Goal: Information Seeking & Learning: Understand process/instructions

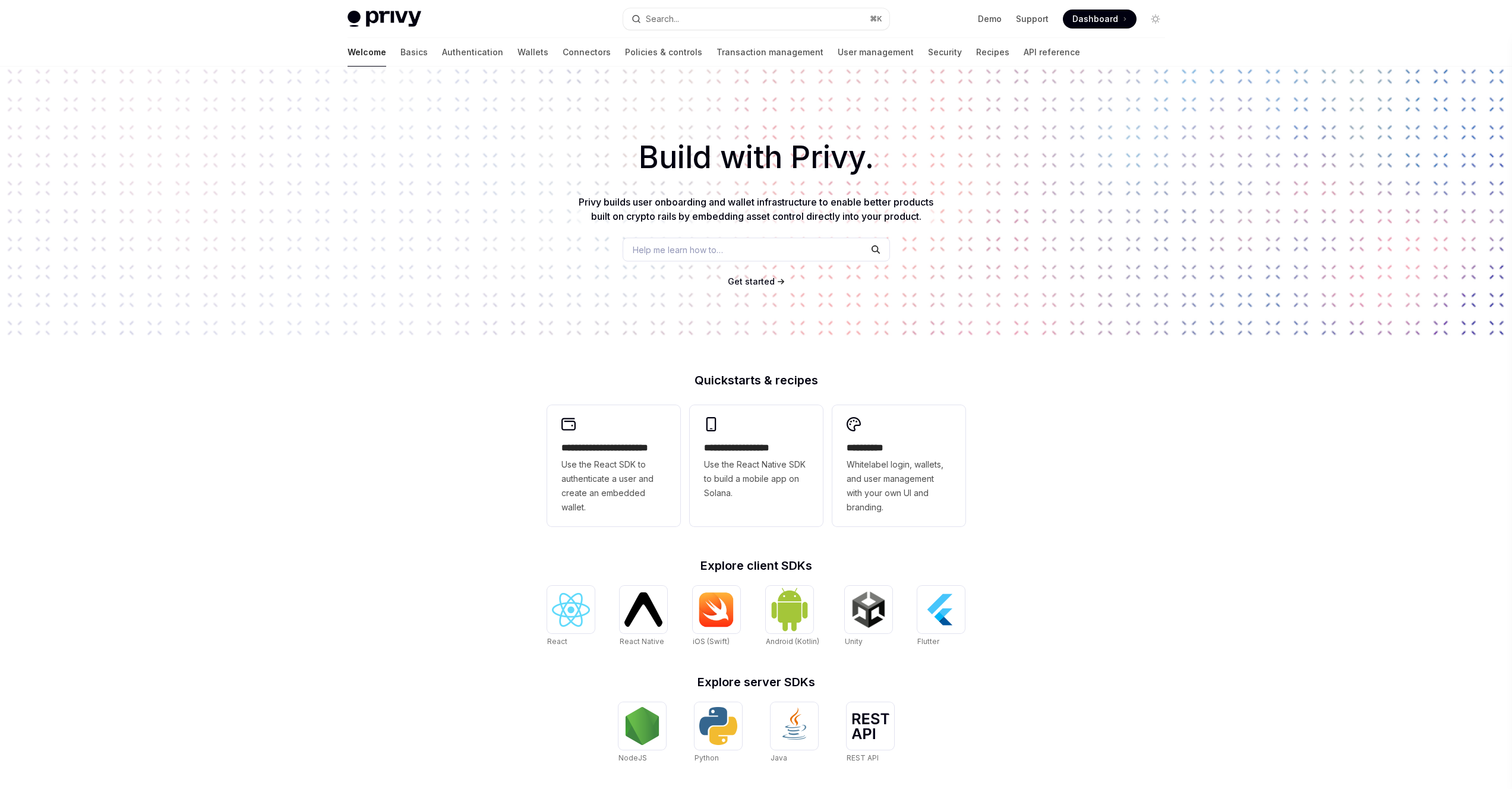
click at [1110, 21] on span "Dashboard" at bounding box center [1095, 19] width 45 height 12
click at [759, 242] on div "Help me learn how to…" at bounding box center [756, 250] width 267 height 24
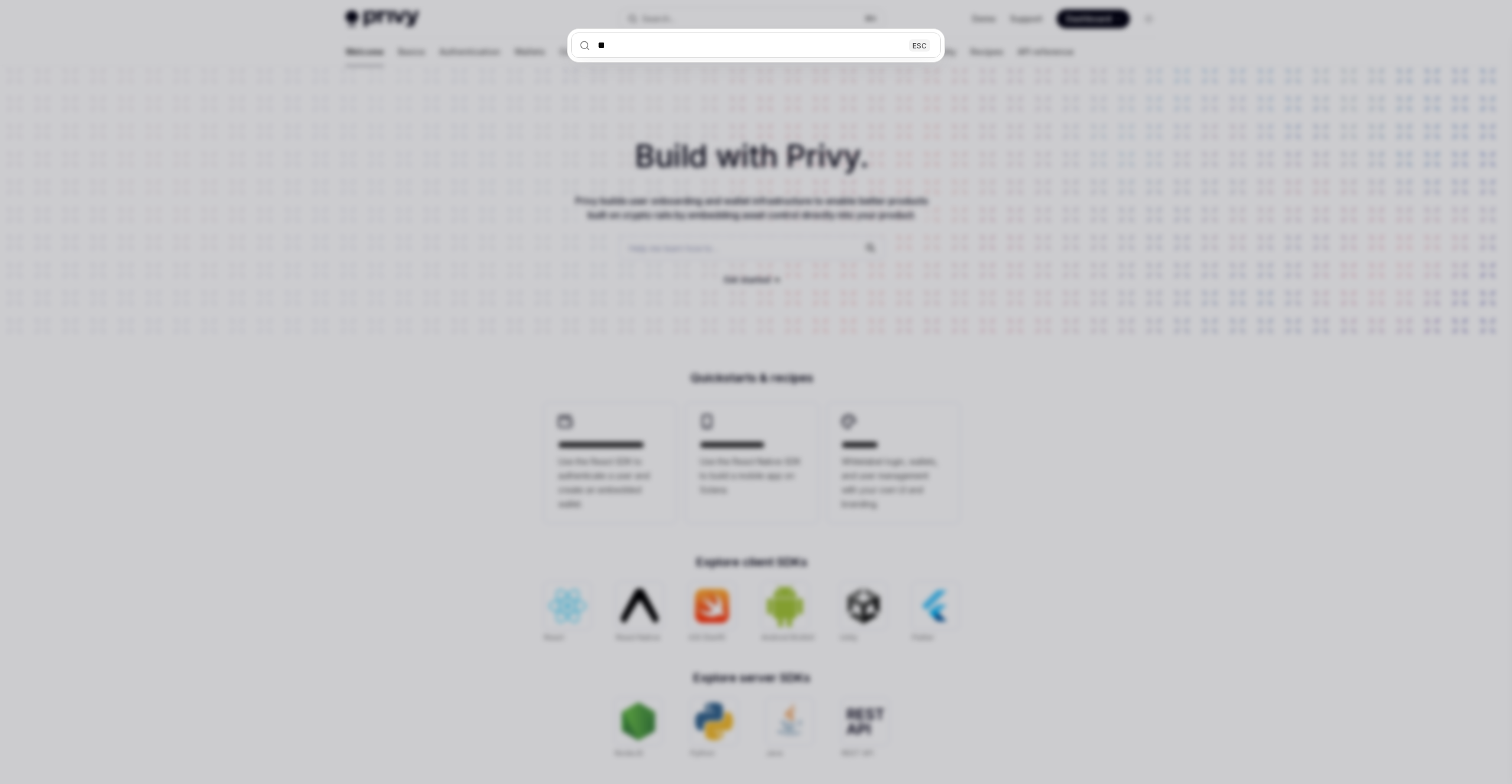
type input "***"
type textarea "*"
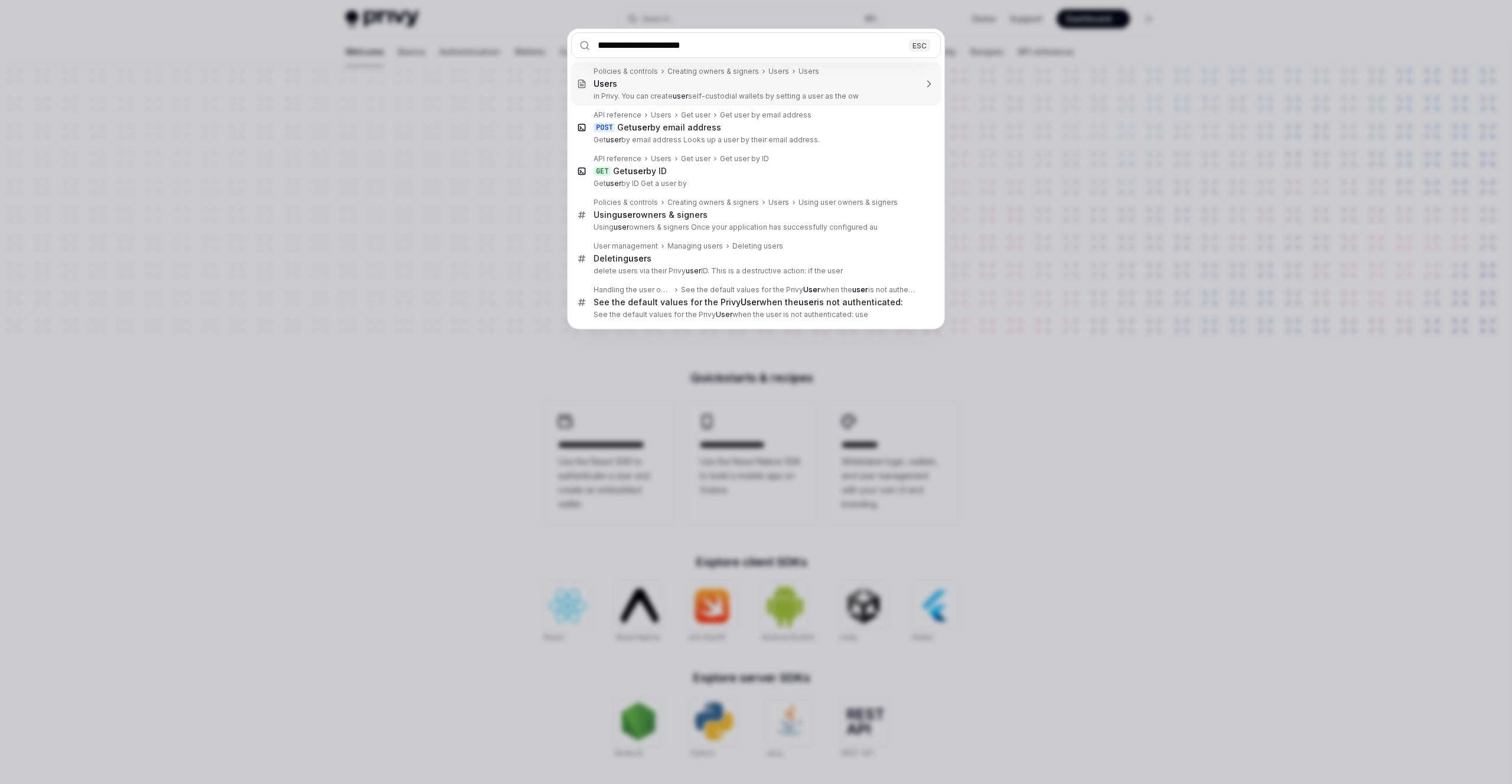
type input "**********"
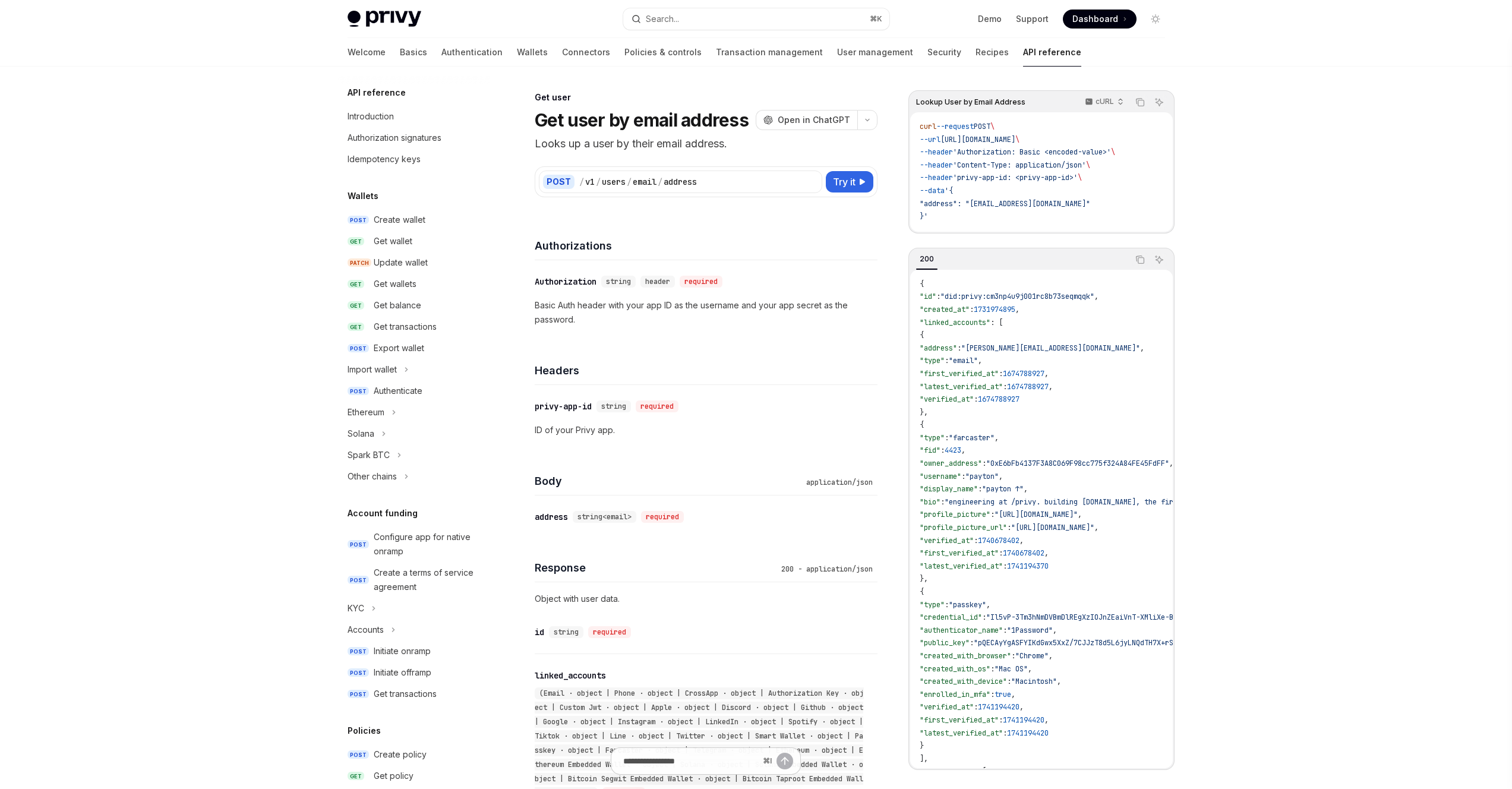
type textarea "*"
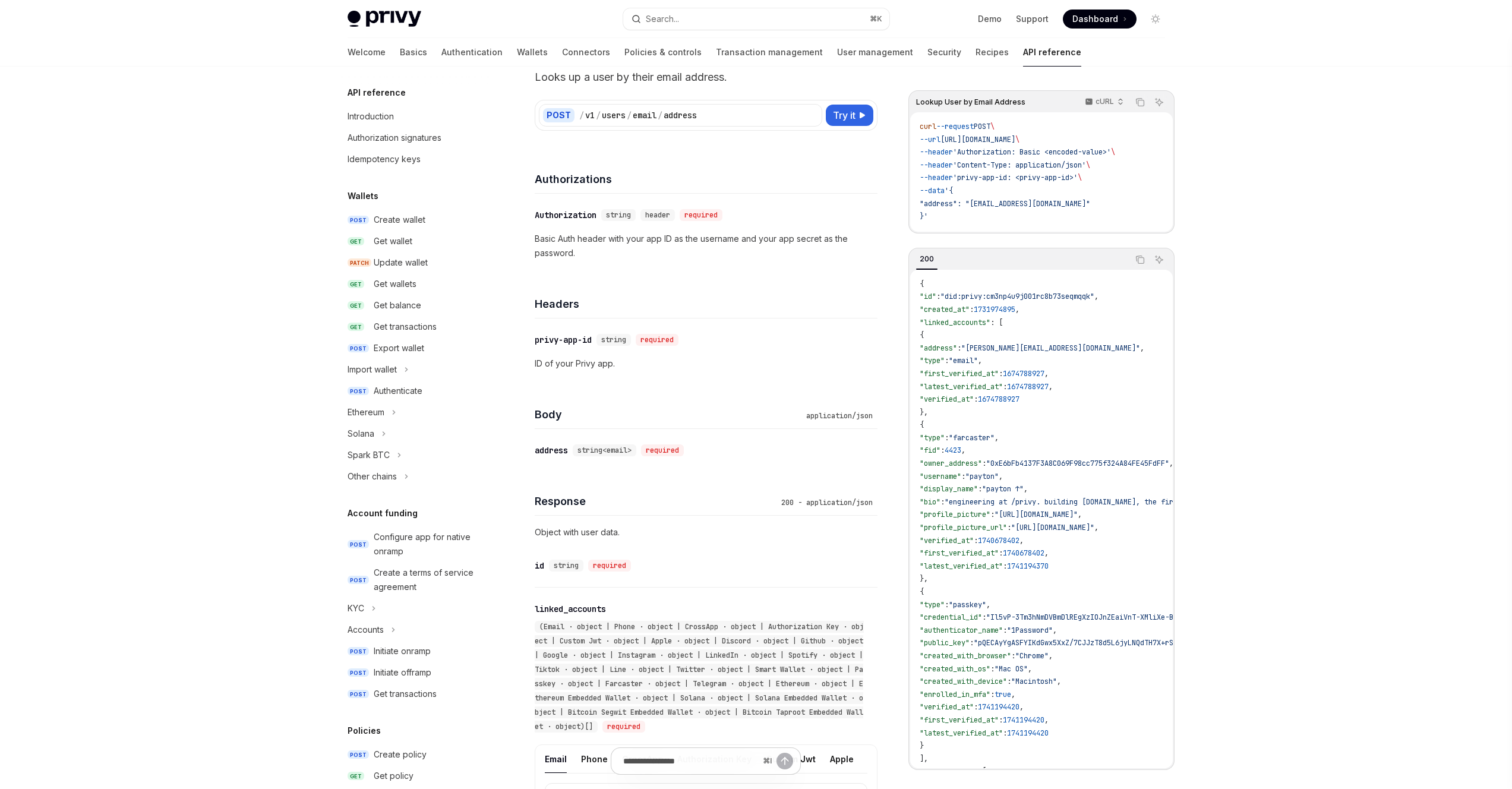
scroll to position [836, 0]
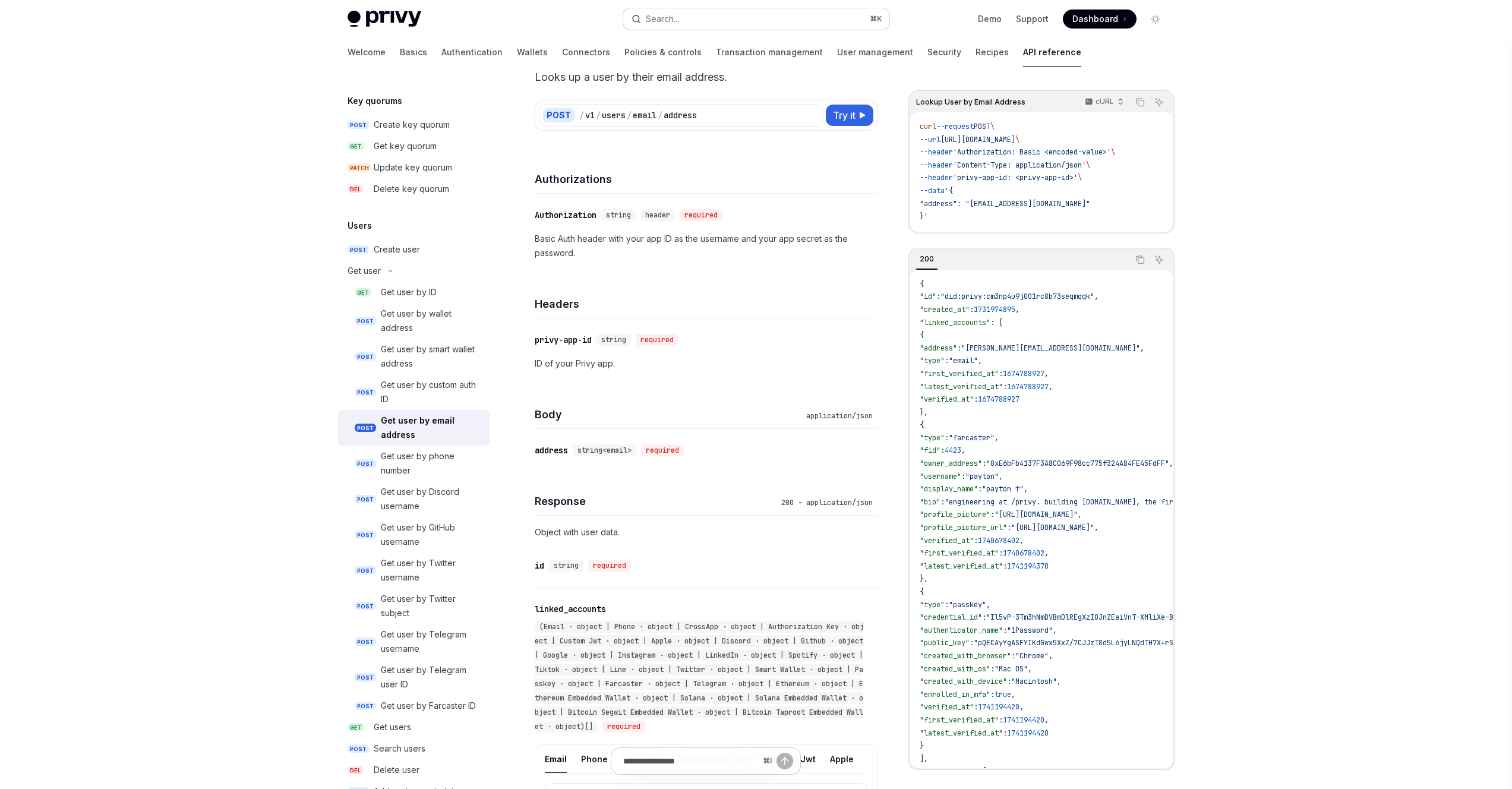
click at [721, 19] on button "Search... ⌘ K" at bounding box center [756, 19] width 266 height 21
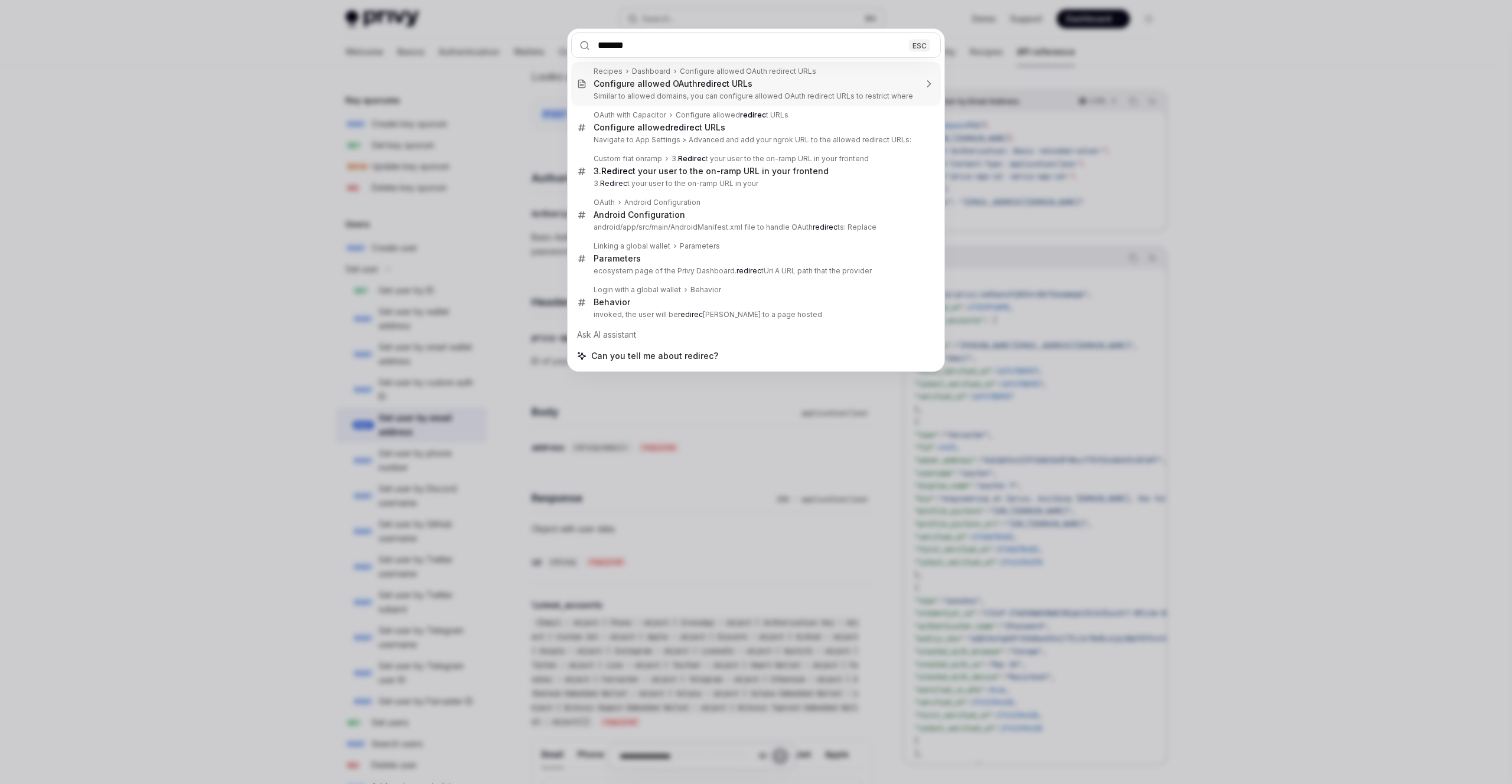
type input "********"
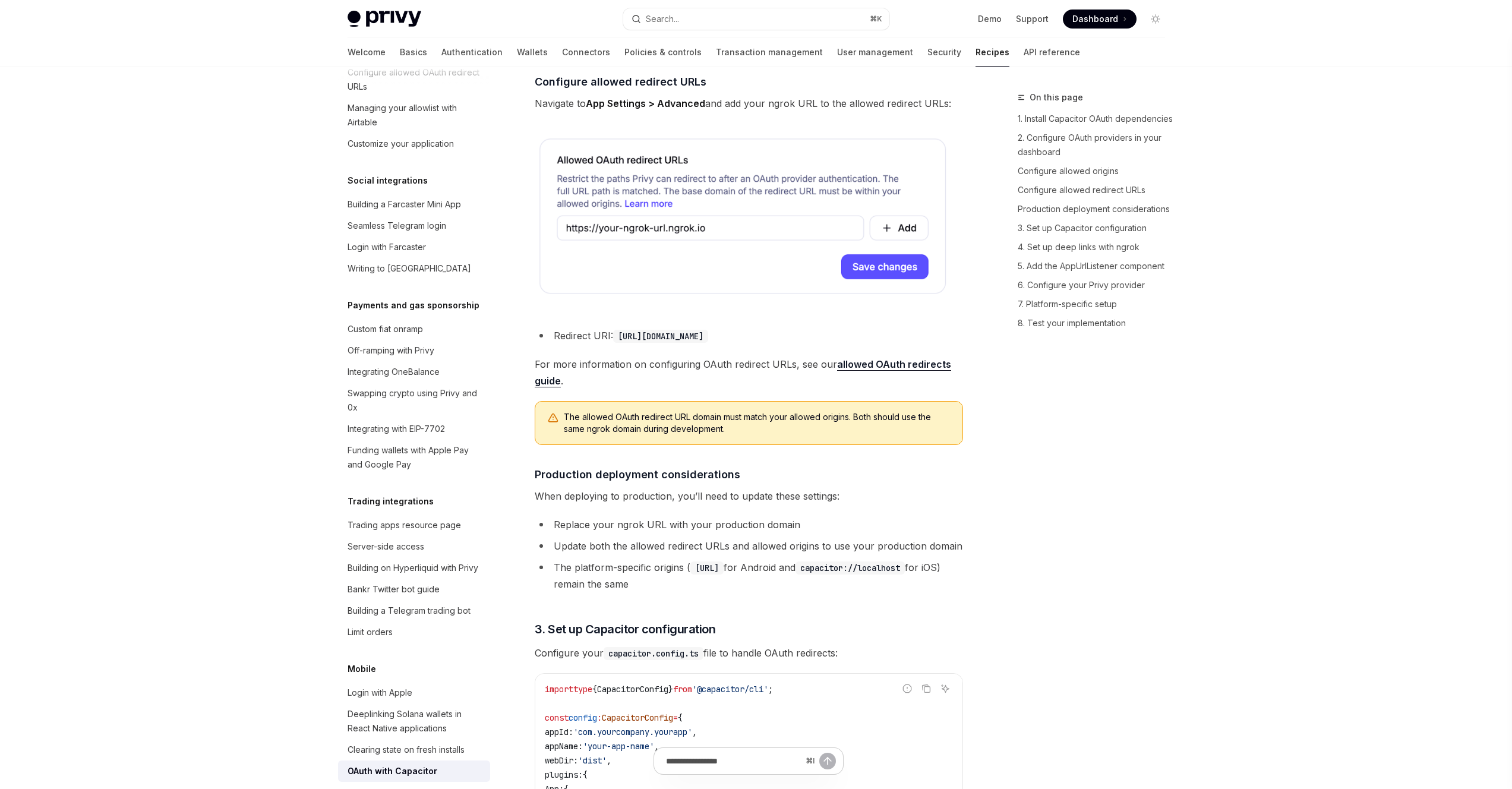
scroll to position [1266, 0]
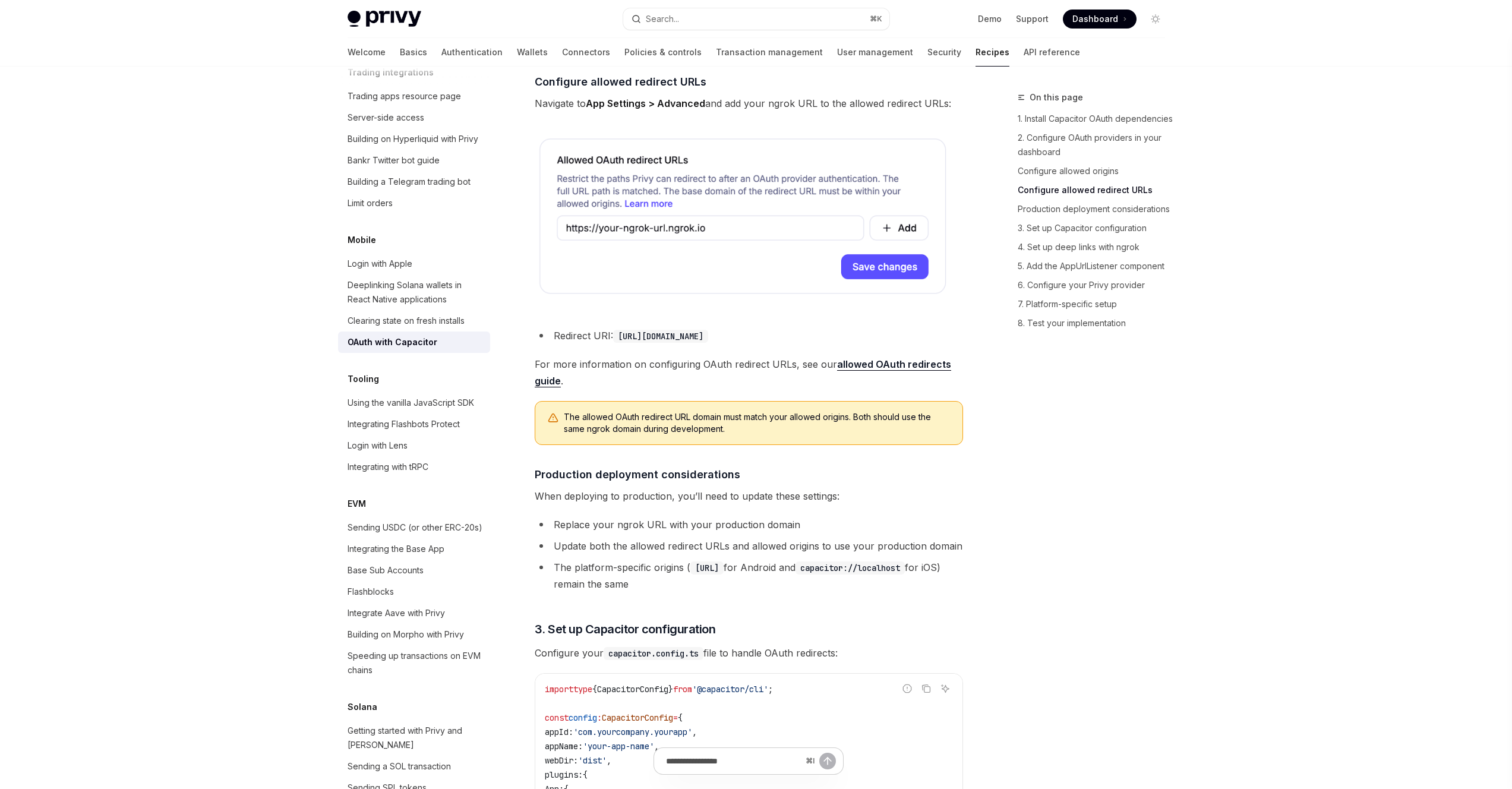
click at [725, 248] on img at bounding box center [749, 220] width 428 height 178
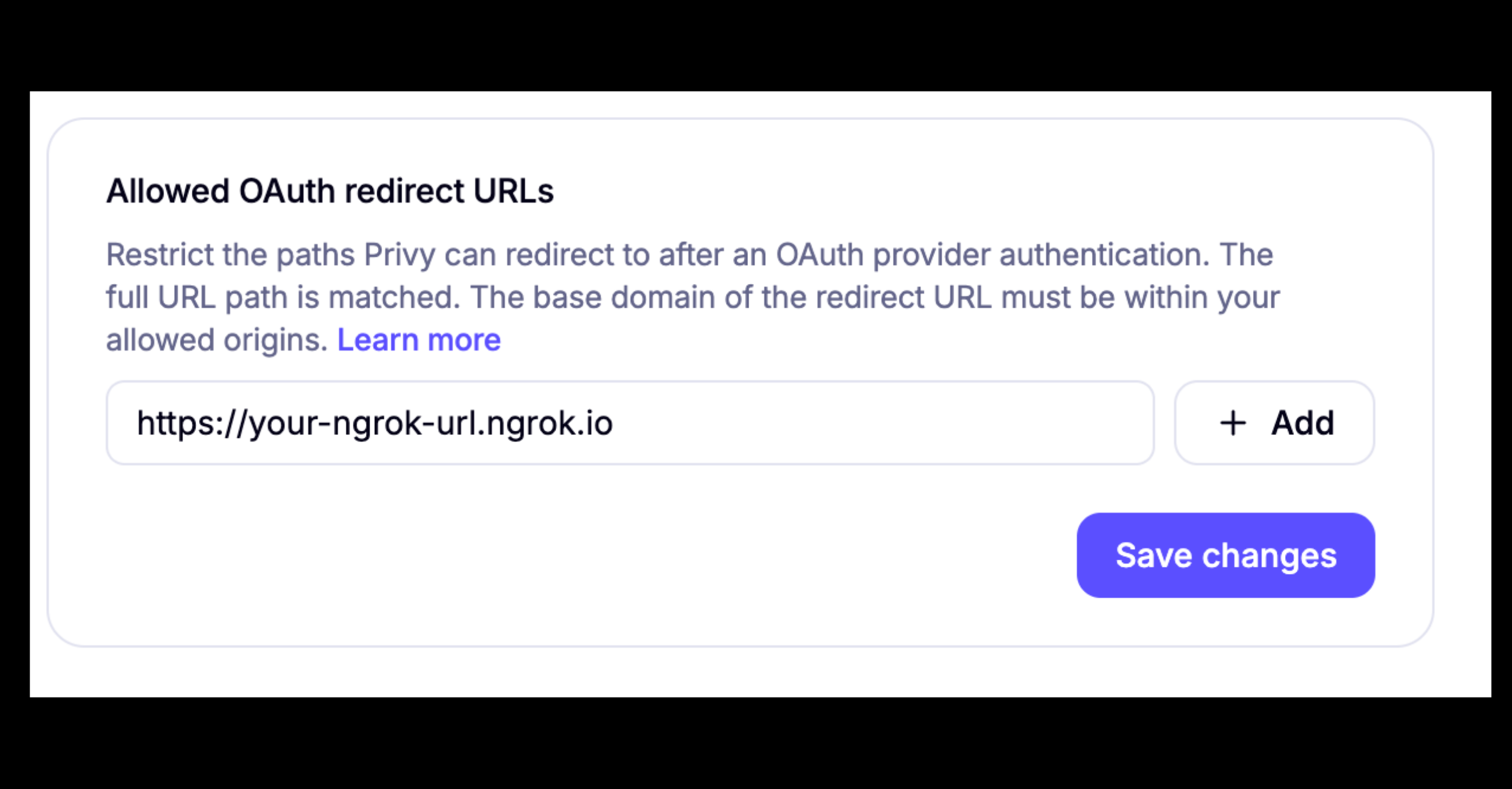
click at [734, 287] on img at bounding box center [760, 394] width 1461 height 606
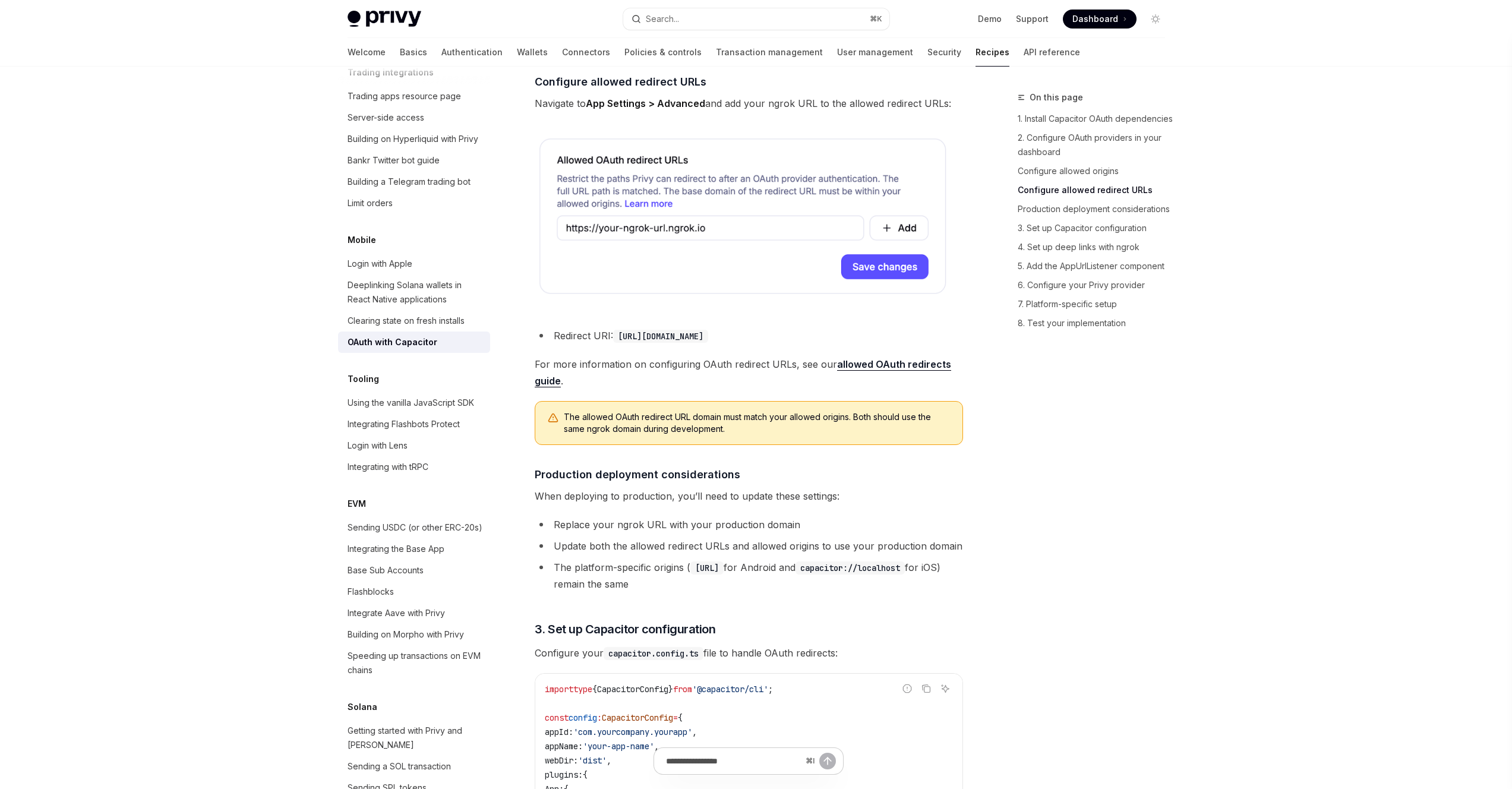
drag, startPoint x: 817, startPoint y: 353, endPoint x: 656, endPoint y: 349, distance: 161.0
click at [656, 343] on code "[URL][DOMAIN_NAME]" at bounding box center [660, 337] width 95 height 13
click at [708, 343] on code "[URL][DOMAIN_NAME]" at bounding box center [660, 337] width 95 height 13
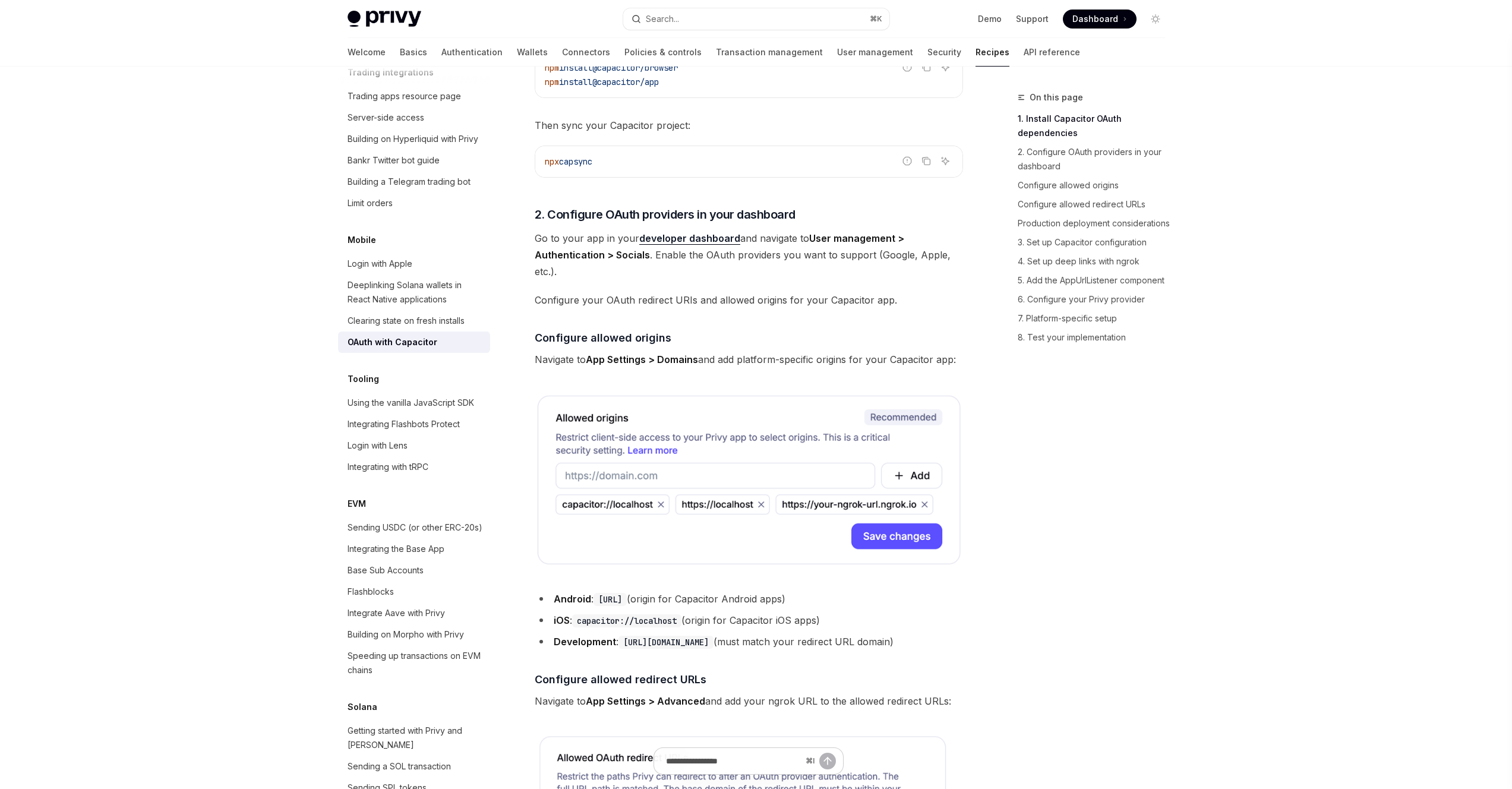
scroll to position [424, 0]
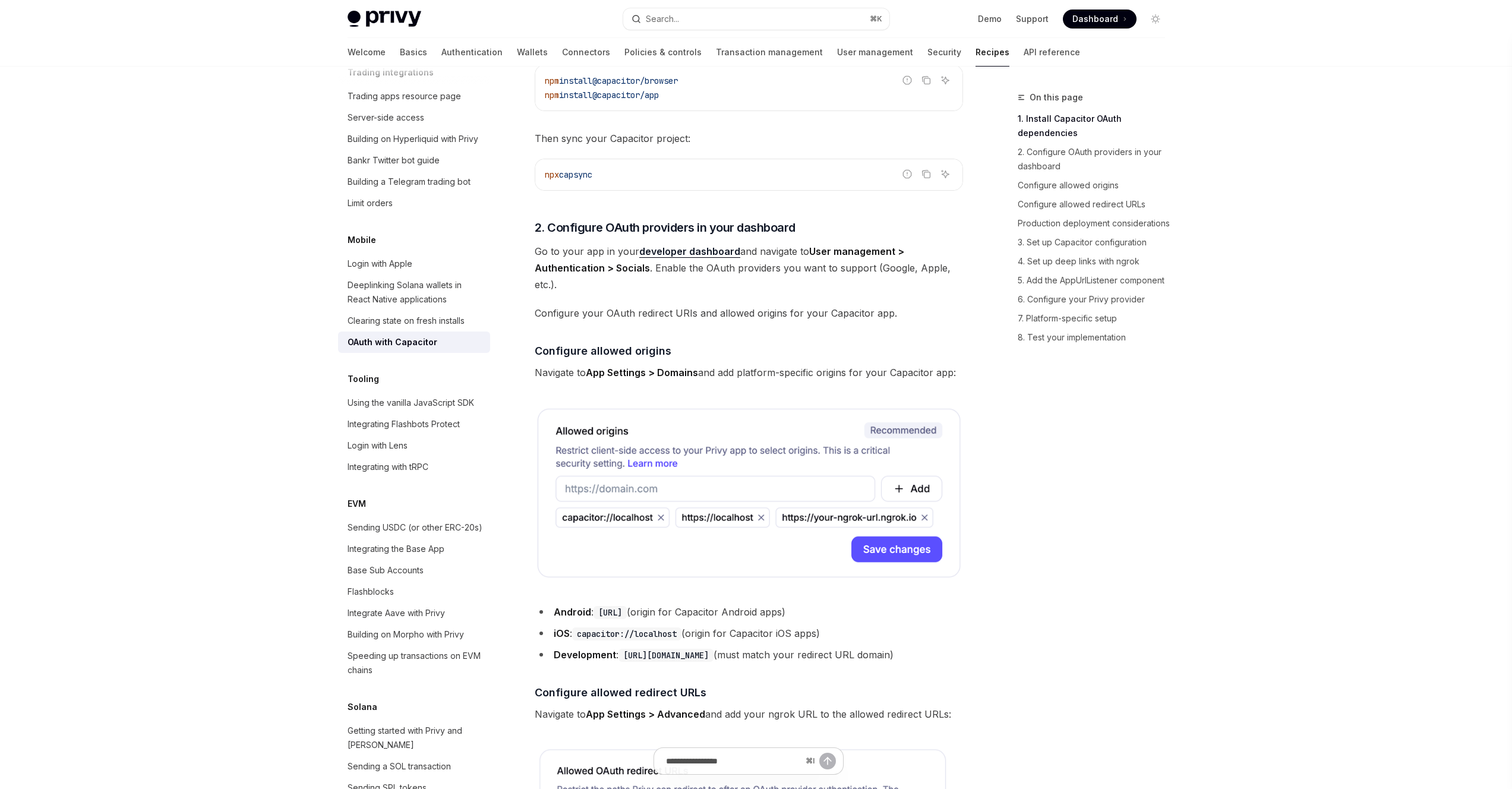
click at [715, 256] on link "developer dashboard" at bounding box center [689, 251] width 101 height 13
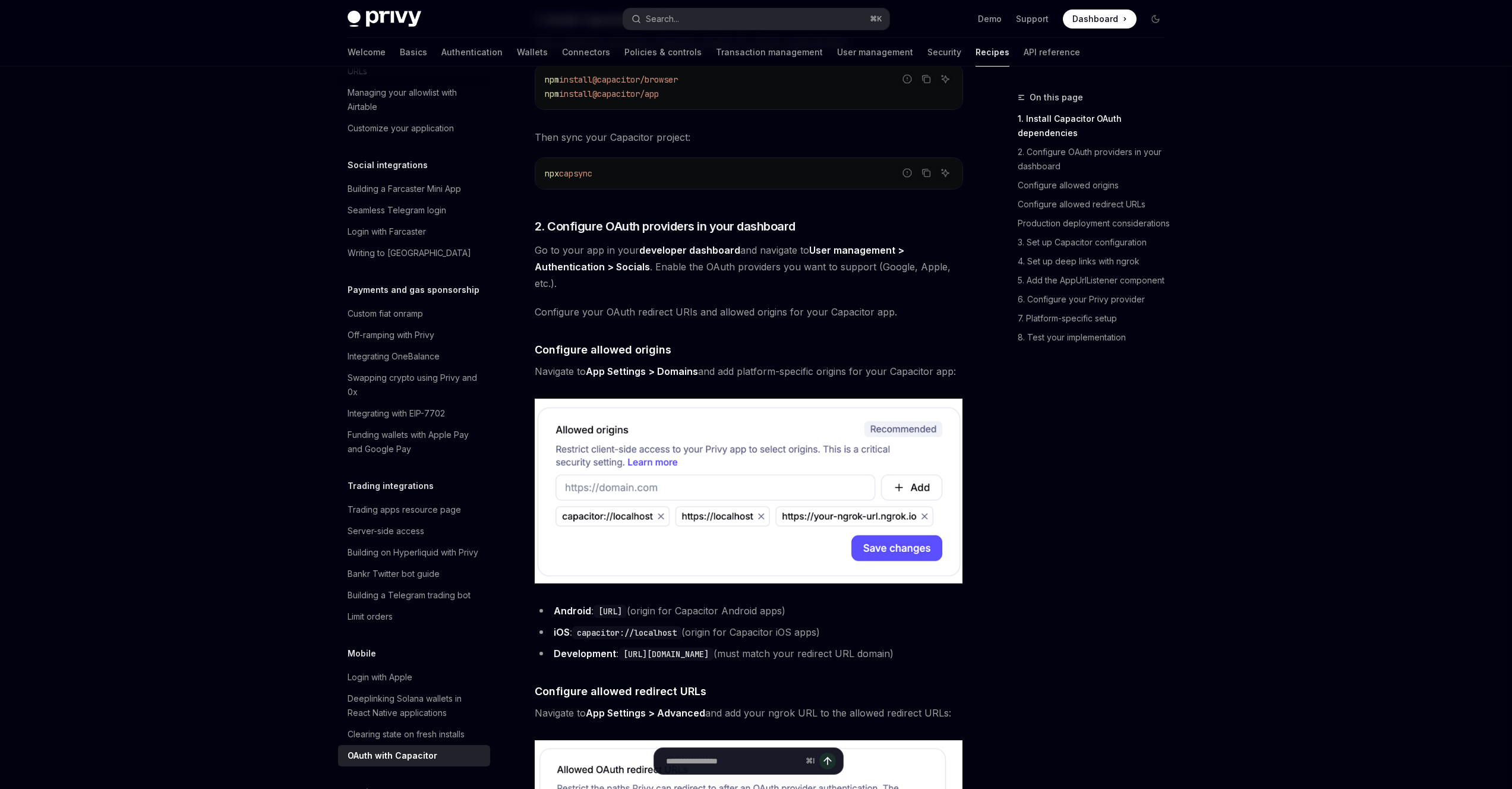
type textarea "*"
